Goal: Feedback & Contribution: Submit feedback/report problem

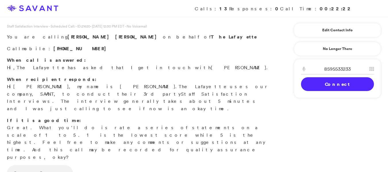
click at [314, 87] on link "Connect" at bounding box center [337, 84] width 73 height 14
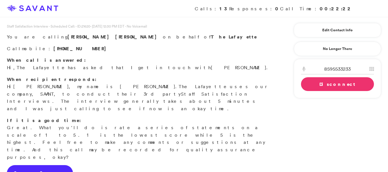
click at [31, 165] on link "Start Survey" at bounding box center [40, 173] width 66 height 16
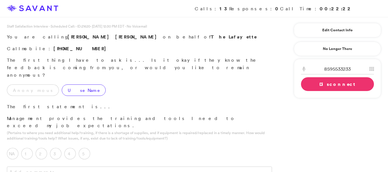
click at [62, 84] on label "Use Name" at bounding box center [84, 89] width 44 height 11
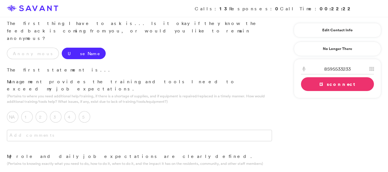
scroll to position [40, 0]
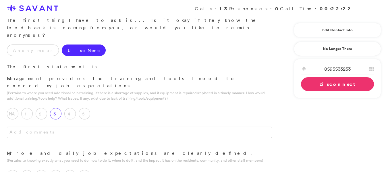
click at [53, 108] on label "3" at bounding box center [55, 113] width 11 height 11
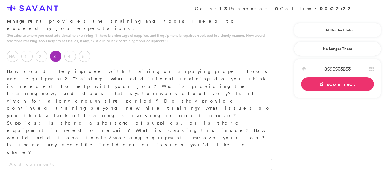
scroll to position [100, 0]
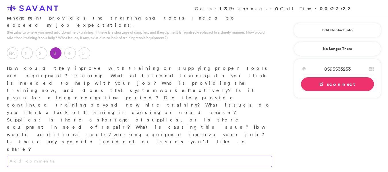
click at [17, 155] on textarea at bounding box center [139, 160] width 265 height 11
click at [207, 155] on textarea "They could train longer than two days. It would be nice to train new hires at l…" at bounding box center [139, 160] width 265 height 11
drag, startPoint x: 207, startPoint y: 94, endPoint x: 208, endPoint y: 97, distance: 3.1
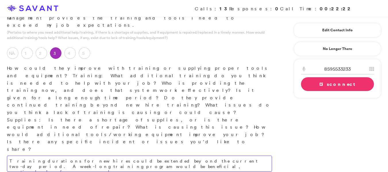
type textarea "Training durations for new hires could be extended beyond the current two-day p…"
drag, startPoint x: 73, startPoint y: 148, endPoint x: 174, endPoint y: 98, distance: 112.9
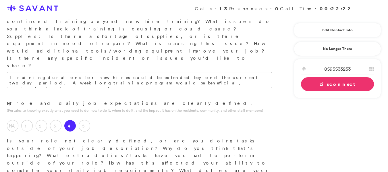
scroll to position [176, 0]
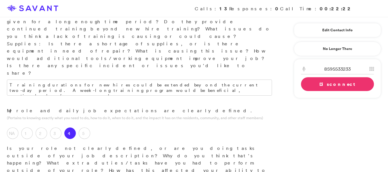
type textarea "While my role is clearly defined, I am being asked to assume the responsibiliti…"
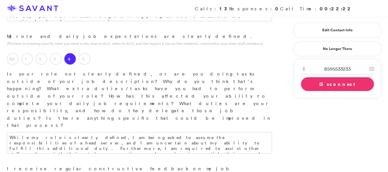
scroll to position [252, 0]
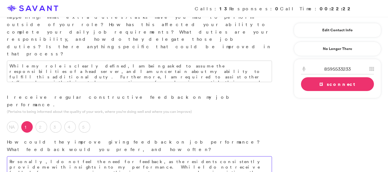
scroll to position [324, 0]
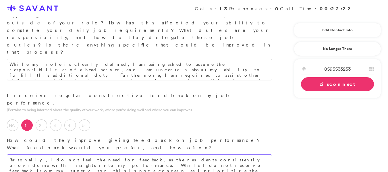
type textarea "Personally, I do not feel the need for feedback, as the residents consistently …"
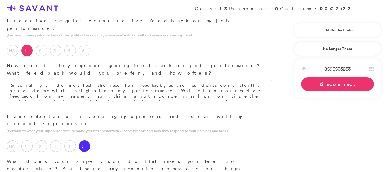
scroll to position [400, 0]
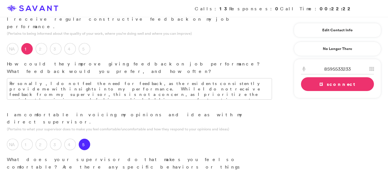
type textarea "My supervisor maintains an open-door policy, and I feel confident approaching t…"
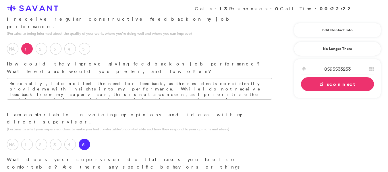
drag, startPoint x: 27, startPoint y: 140, endPoint x: 124, endPoint y: 135, distance: 96.8
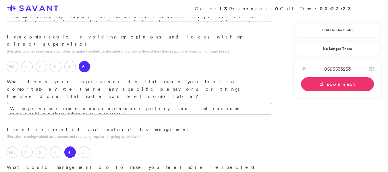
scroll to position [480, 0]
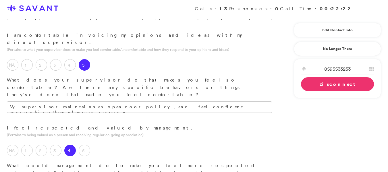
type textarea "I am having difficulty formulating a response regarding this topic."
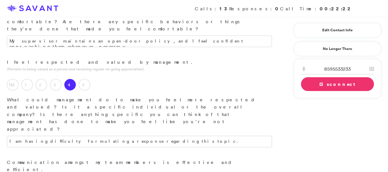
scroll to position [552, 0]
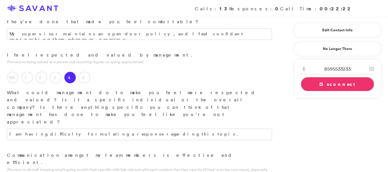
type textarea "As a server, I find that while management communication is satisfactory, commun…"
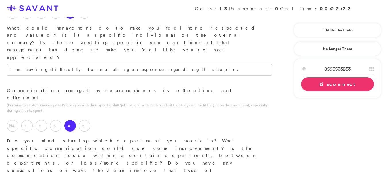
scroll to position [632, 0]
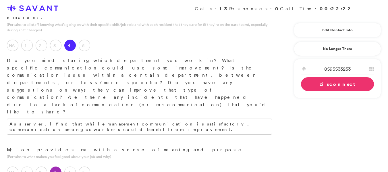
scroll to position [699, 0]
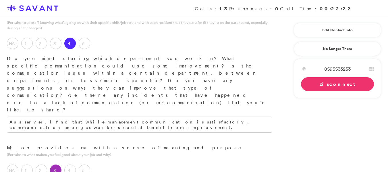
type textarea "There are several employees who are not fulfilling their job responsibilities a…"
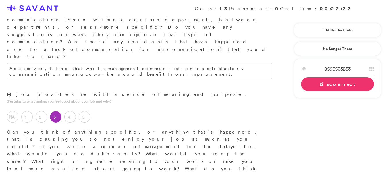
scroll to position [754, 0]
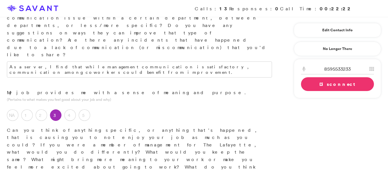
type textarea "The community as a worker it is just a job and it is an easy job. I would not r…"
type textarea "I am fond of the residents; they are exceptionally kind and caring, and I genui…"
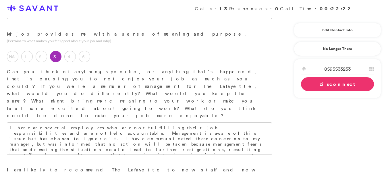
scroll to position [817, 0]
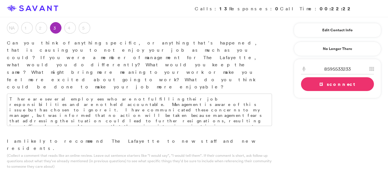
scroll to position [853, 0]
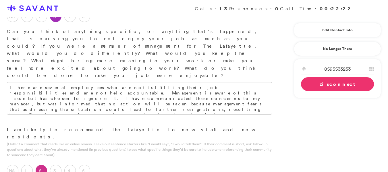
type textarea "The Lafayette could benefit from enhancing the quality of its hiring practices.…"
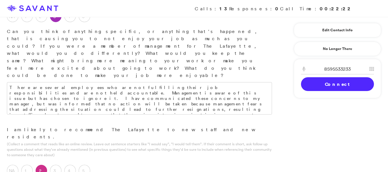
click at [316, 89] on div "Loading Connecting Connect Disconnect" at bounding box center [337, 77] width 73 height 27
drag, startPoint x: 316, startPoint y: 89, endPoint x: 318, endPoint y: 102, distance: 13.2
click at [318, 102] on div "Edit Contact Info Recipient Id ****** First Name [PERSON_NAME] Last Name [PERSO…" at bounding box center [337, 59] width 92 height 85
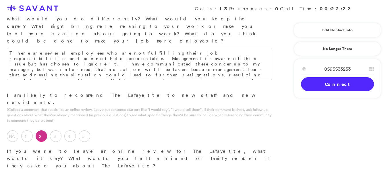
scroll to position [907, 0]
